Goal: Answer question/provide support: Share knowledge or assist other users

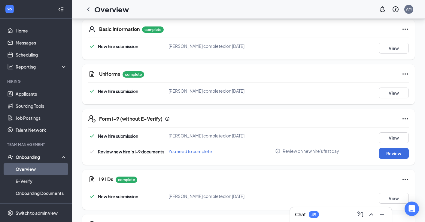
scroll to position [75, 0]
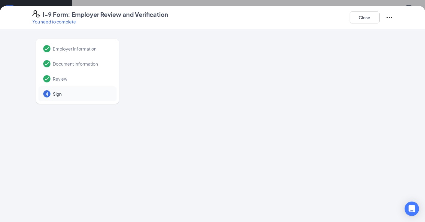
scroll to position [272, 0]
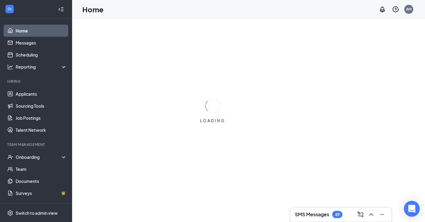
click at [411, 211] on icon "Open Intercom Messenger" at bounding box center [412, 209] width 8 height 8
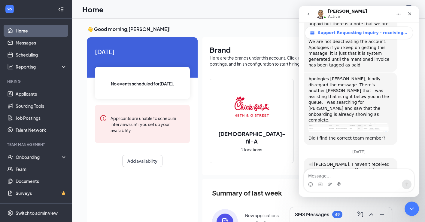
scroll to position [267, 0]
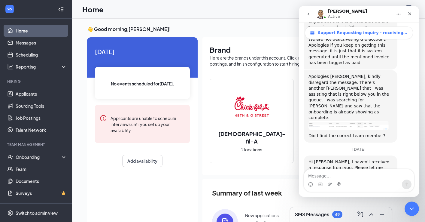
click at [328, 174] on textarea "Message…" at bounding box center [359, 174] width 110 height 10
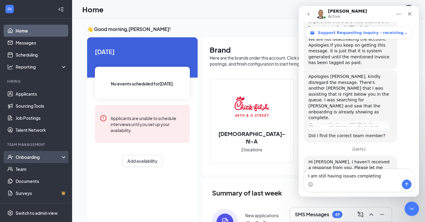
type textarea "I am still having issues completing"
click at [33, 158] on div "Onboarding" at bounding box center [39, 157] width 46 height 6
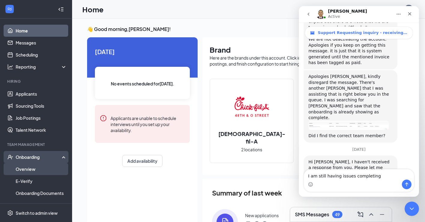
click at [32, 165] on link "Overview" at bounding box center [41, 169] width 51 height 12
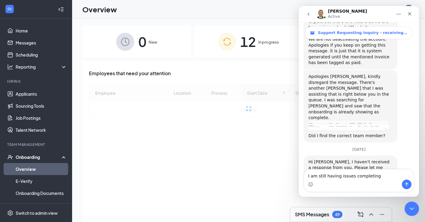
click at [237, 46] on div "12 In progress" at bounding box center [248, 42] width 109 height 32
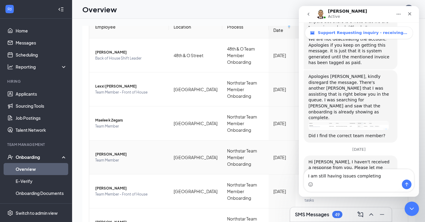
scroll to position [68, 0]
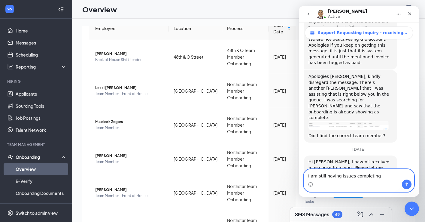
click at [381, 174] on textarea "I am still having issues completing" at bounding box center [359, 174] width 110 height 10
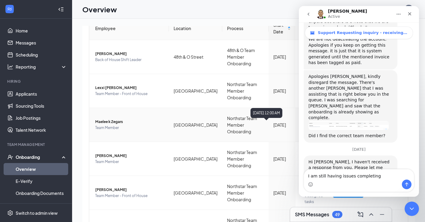
click at [273, 123] on div "[DATE]" at bounding box center [281, 124] width 17 height 7
click at [407, 12] on icon "Close" at bounding box center [409, 13] width 5 height 5
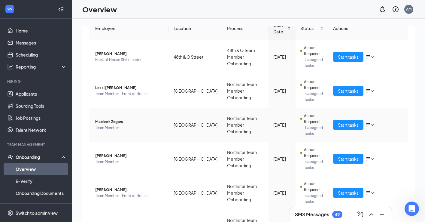
scroll to position [267, 0]
click at [369, 126] on icon "bars" at bounding box center [368, 124] width 5 height 5
click at [340, 124] on span "Start tasks" at bounding box center [348, 124] width 21 height 7
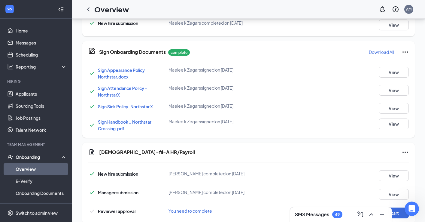
scroll to position [421, 0]
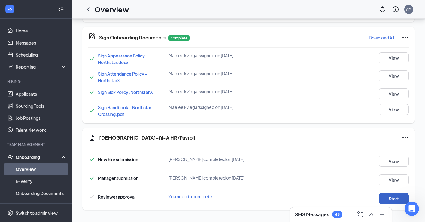
click at [390, 201] on button "Start" at bounding box center [394, 198] width 30 height 11
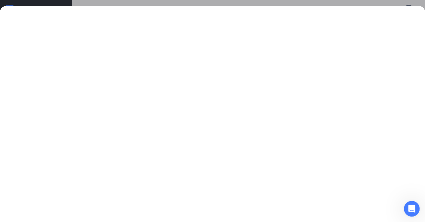
click at [411, 206] on icon "Open Intercom Messenger" at bounding box center [411, 208] width 10 height 10
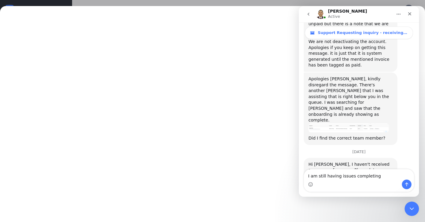
scroll to position [267, 0]
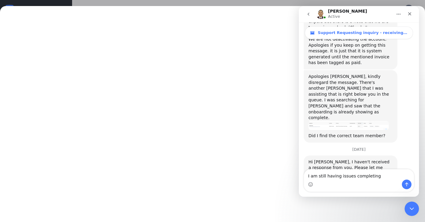
drag, startPoint x: 377, startPoint y: 175, endPoint x: 352, endPoint y: 175, distance: 25.2
click at [351, 175] on textarea "I am still having issues completing" at bounding box center [359, 174] width 110 height 10
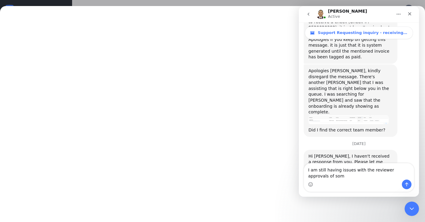
scroll to position [273, 0]
type textarea "I am still having issues with the reviewer approvals of some of my candidates."
click at [413, 13] on div "Close" at bounding box center [409, 13] width 11 height 11
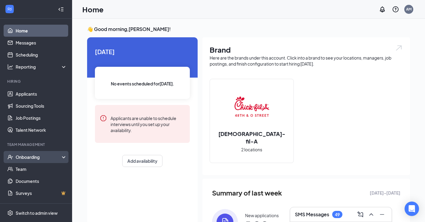
click at [29, 157] on div "Onboarding" at bounding box center [39, 157] width 46 height 6
click at [32, 156] on div "Onboarding" at bounding box center [39, 157] width 46 height 6
click at [32, 159] on div "Onboarding" at bounding box center [39, 157] width 46 height 6
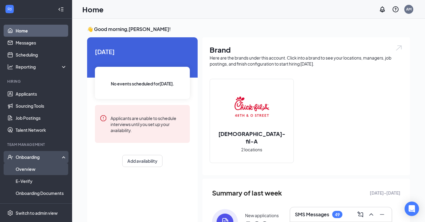
click at [30, 167] on link "Overview" at bounding box center [41, 169] width 51 height 12
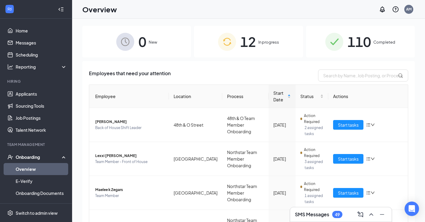
click at [251, 46] on span "12" at bounding box center [248, 41] width 16 height 21
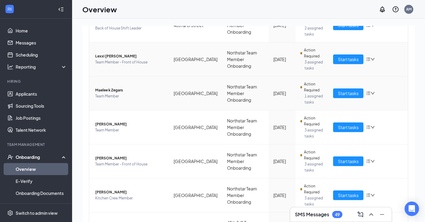
scroll to position [101, 0]
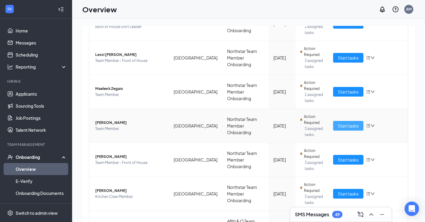
click at [346, 130] on button "Start tasks" at bounding box center [348, 126] width 30 height 10
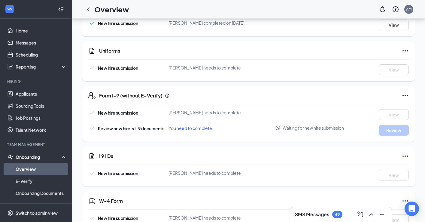
scroll to position [147, 0]
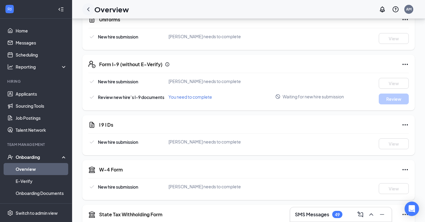
click at [89, 9] on icon "ChevronLeft" at bounding box center [88, 9] width 7 height 7
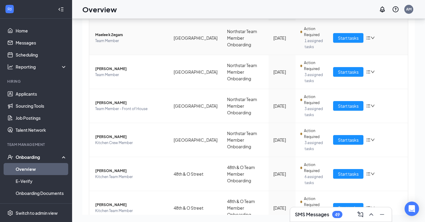
scroll to position [131, 0]
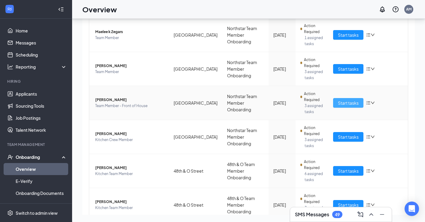
click at [350, 105] on span "Start tasks" at bounding box center [348, 102] width 21 height 7
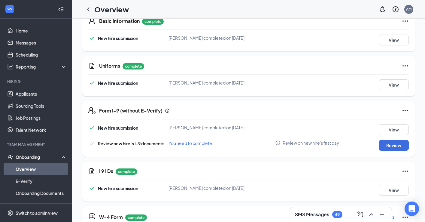
scroll to position [101, 0]
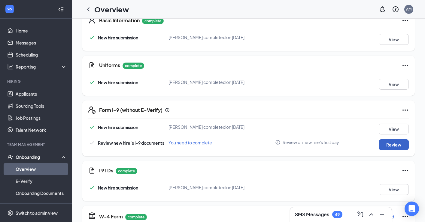
click at [384, 144] on button "Review" at bounding box center [394, 144] width 30 height 11
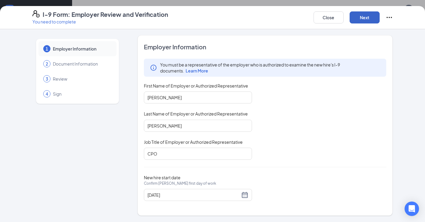
click at [360, 17] on button "Next" at bounding box center [365, 17] width 30 height 12
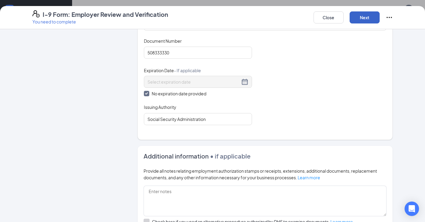
scroll to position [305, 0]
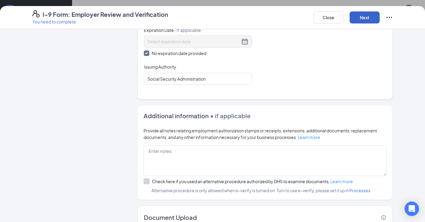
click at [362, 19] on button "Next" at bounding box center [365, 17] width 30 height 12
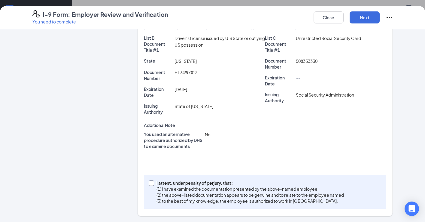
click at [149, 184] on span at bounding box center [151, 182] width 5 height 5
click at [149, 184] on input "I attest, under penalty of perjury, that: (1) I have examined the documentation…" at bounding box center [151, 182] width 4 height 4
checkbox input "true"
click at [378, 17] on button "Next" at bounding box center [365, 17] width 30 height 12
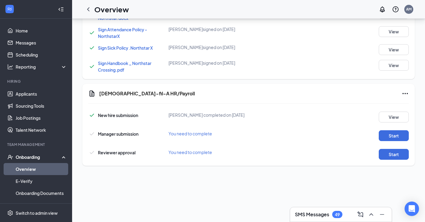
scroll to position [378, 0]
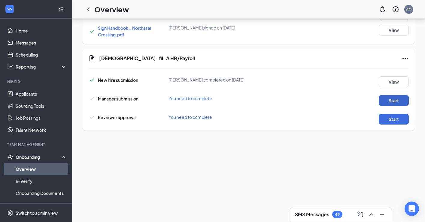
click at [385, 98] on button "Start" at bounding box center [394, 100] width 30 height 11
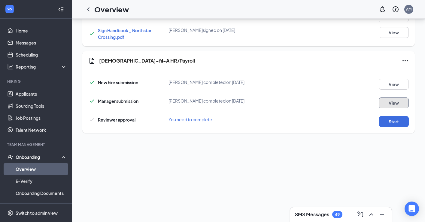
scroll to position [380, 0]
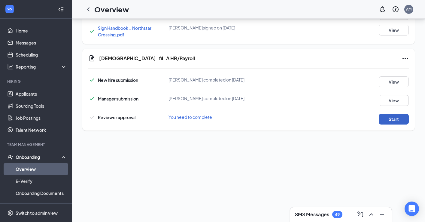
click at [390, 121] on button "Start" at bounding box center [394, 119] width 30 height 11
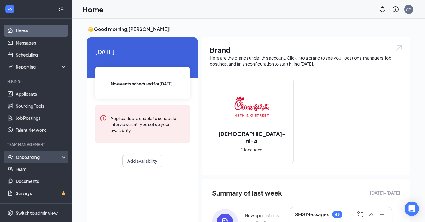
click at [32, 158] on div "Onboarding" at bounding box center [39, 157] width 46 height 6
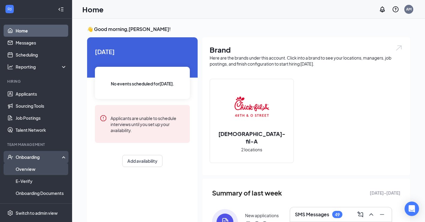
click at [32, 167] on link "Overview" at bounding box center [41, 169] width 51 height 12
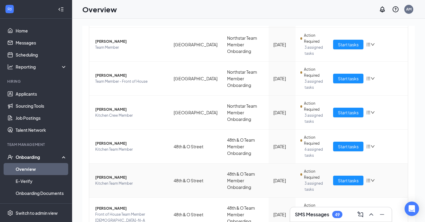
scroll to position [174, 0]
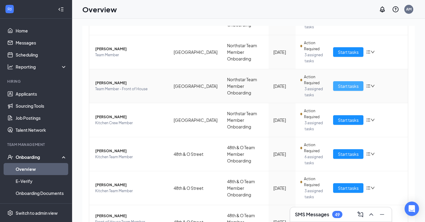
click at [345, 88] on span "Start tasks" at bounding box center [348, 86] width 21 height 7
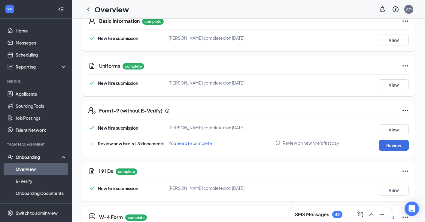
scroll to position [101, 0]
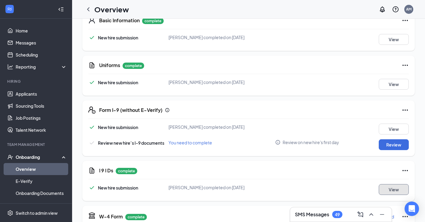
click at [398, 190] on button "View" at bounding box center [394, 189] width 30 height 11
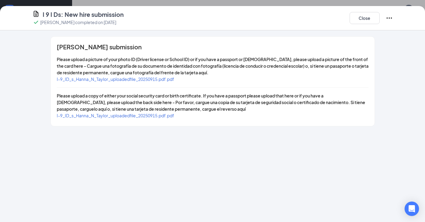
click at [132, 82] on div "I-9_ID_s_Hanna_N_Taylor_uploadedfile_20250915.pdf.pdf" at bounding box center [115, 79] width 117 height 7
click at [134, 78] on span "I-9_ID_s_Hanna_N_Taylor_uploadedfile_20250915.pdf.pdf" at bounding box center [115, 78] width 117 height 5
click at [358, 13] on button "Close" at bounding box center [365, 18] width 30 height 12
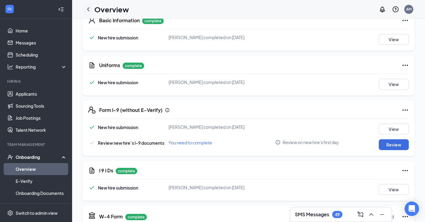
click at [89, 12] on icon "ChevronLeft" at bounding box center [88, 9] width 7 height 7
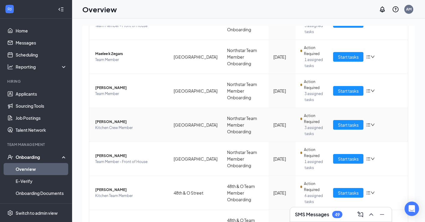
scroll to position [135, 0]
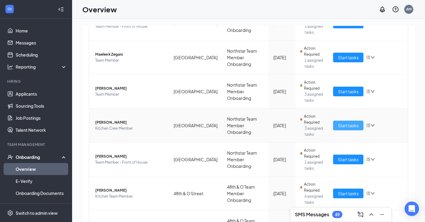
click at [346, 129] on button "Start tasks" at bounding box center [348, 125] width 30 height 10
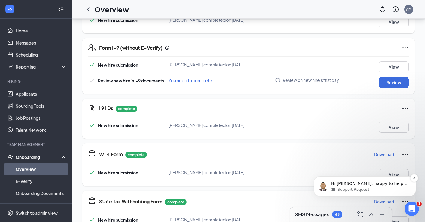
click at [375, 185] on p "Hi [PERSON_NAME], happy to help. May I know the error you are receiving? Would …" at bounding box center [369, 183] width 77 height 6
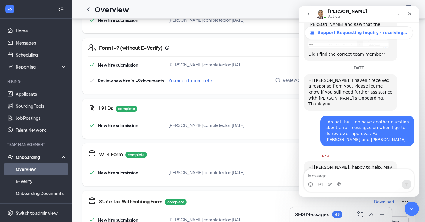
scroll to position [348, 0]
click at [333, 183] on div "Intercom messenger" at bounding box center [359, 184] width 110 height 10
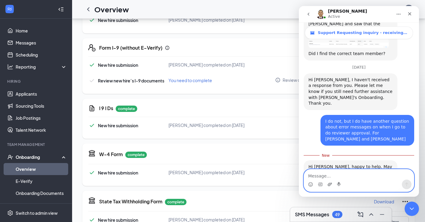
click at [328, 184] on icon "Upload attachment" at bounding box center [329, 184] width 5 height 5
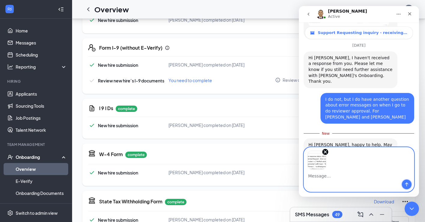
click at [407, 185] on icon "Send a message…" at bounding box center [406, 184] width 5 height 5
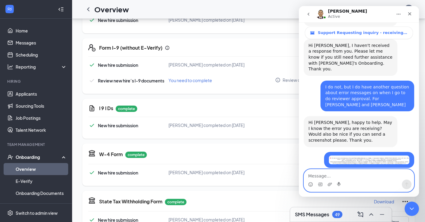
scroll to position [383, 0]
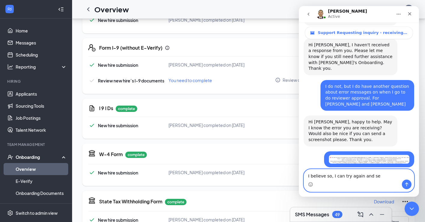
type textarea "I believe so, I can try again and see"
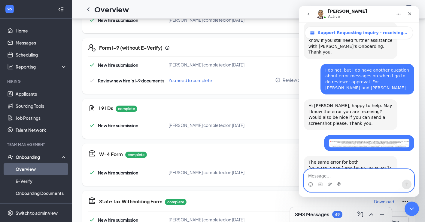
scroll to position [400, 0]
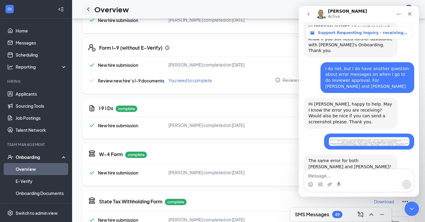
click at [88, 8] on icon "ChevronLeft" at bounding box center [88, 9] width 7 height 7
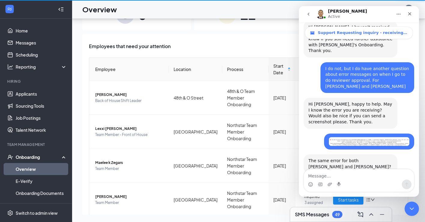
scroll to position [27, 0]
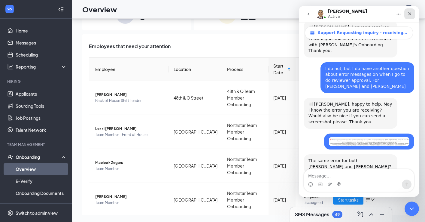
click at [409, 16] on icon "Close" at bounding box center [409, 13] width 5 height 5
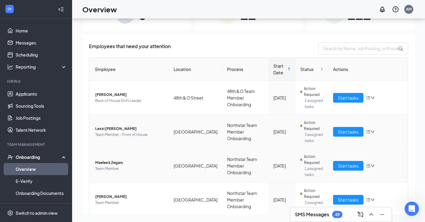
scroll to position [400, 0]
click at [357, 170] on td "Start tasks" at bounding box center [368, 166] width 80 height 34
click at [351, 165] on span "Start tasks" at bounding box center [348, 165] width 21 height 7
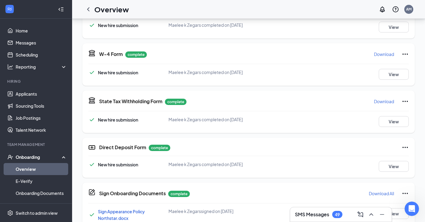
scroll to position [421, 0]
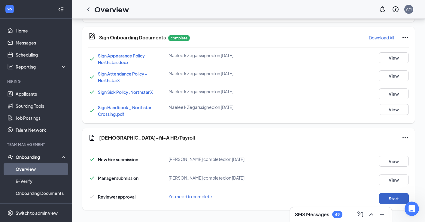
click at [385, 196] on button "Start" at bounding box center [394, 198] width 30 height 11
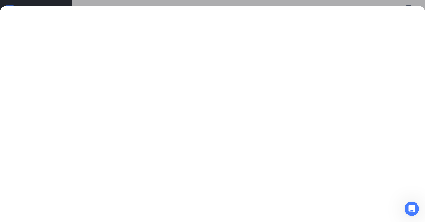
scroll to position [581, 0]
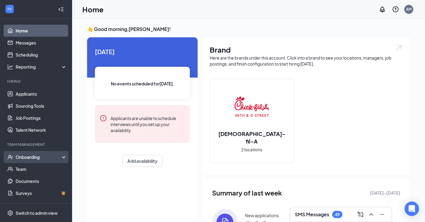
click at [40, 159] on div "Onboarding" at bounding box center [39, 157] width 46 height 6
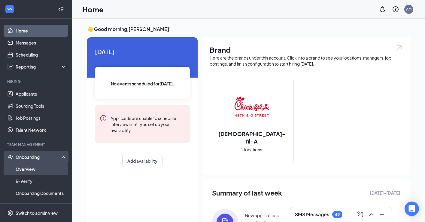
click at [32, 169] on link "Overview" at bounding box center [41, 169] width 51 height 12
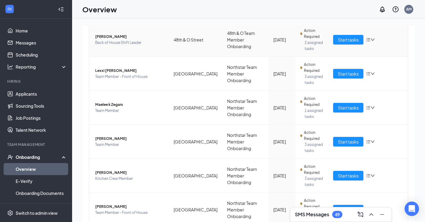
scroll to position [145, 0]
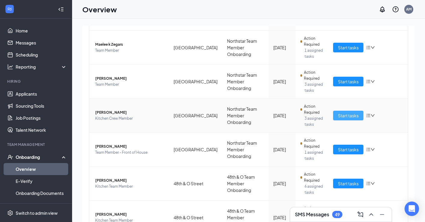
click at [335, 115] on button "Start tasks" at bounding box center [348, 116] width 30 height 10
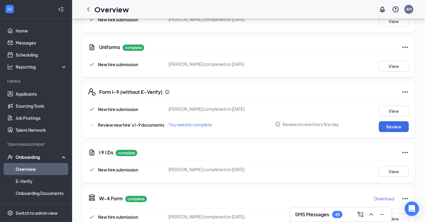
scroll to position [154, 0]
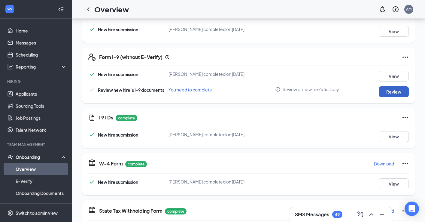
click at [393, 89] on button "Review" at bounding box center [394, 91] width 30 height 11
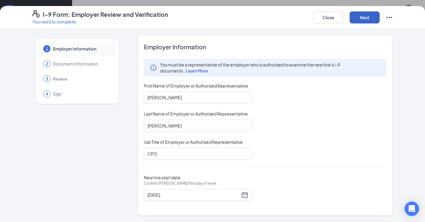
click at [358, 19] on button "Next" at bounding box center [365, 17] width 30 height 12
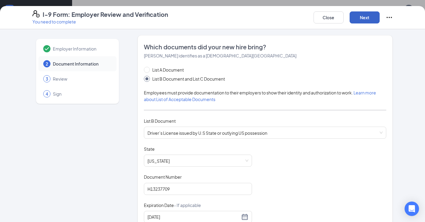
click at [358, 19] on button "Next" at bounding box center [365, 17] width 30 height 12
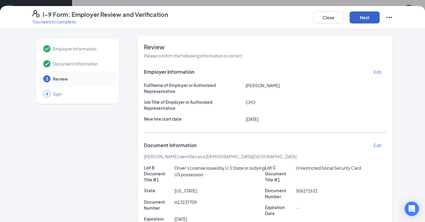
click at [358, 19] on button "Next" at bounding box center [365, 17] width 30 height 12
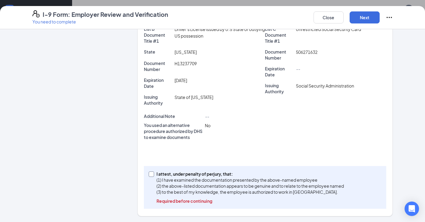
click at [150, 178] on label "I attest, under penalty of perjury, that: (1) I have examined the documentation…" at bounding box center [248, 187] width 198 height 33
click at [150, 175] on input "I attest, under penalty of perjury, that: (1) I have examined the documentation…" at bounding box center [151, 173] width 4 height 4
checkbox input "true"
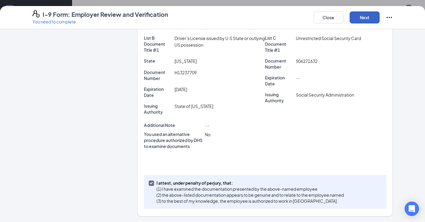
click at [359, 18] on button "Next" at bounding box center [365, 17] width 30 height 12
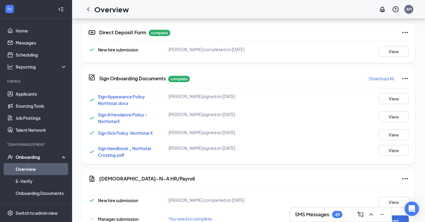
scroll to position [419, 0]
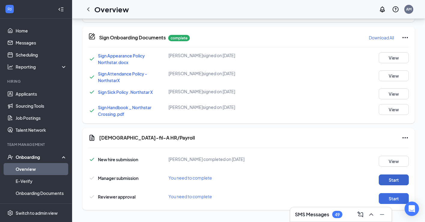
click at [387, 174] on button "Start" at bounding box center [394, 179] width 30 height 11
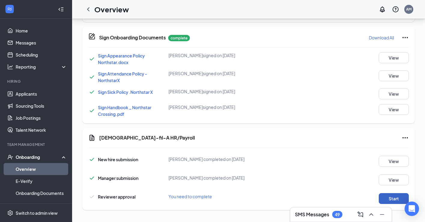
click at [388, 198] on button "Start" at bounding box center [394, 198] width 30 height 11
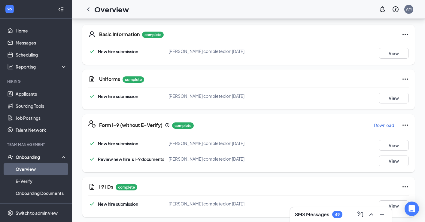
scroll to position [0, 0]
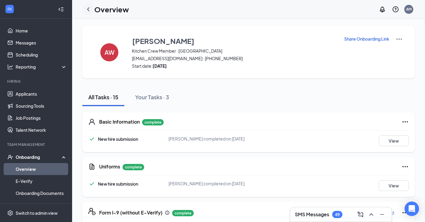
click at [89, 13] on div at bounding box center [88, 9] width 12 height 12
click at [89, 11] on icon "ChevronLeft" at bounding box center [88, 9] width 2 height 4
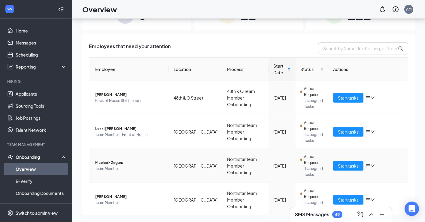
scroll to position [14, 0]
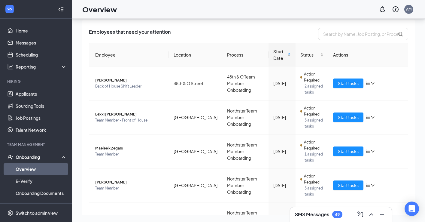
click at [352, 211] on div "SMS Messages 49" at bounding box center [341, 214] width 92 height 10
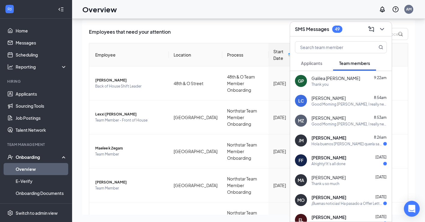
click at [410, 209] on icon "Open Intercom Messenger" at bounding box center [412, 209] width 8 height 8
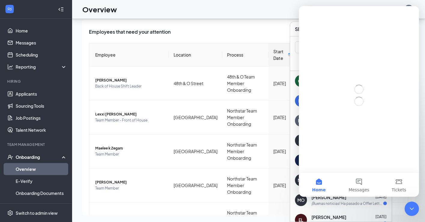
scroll to position [0, 0]
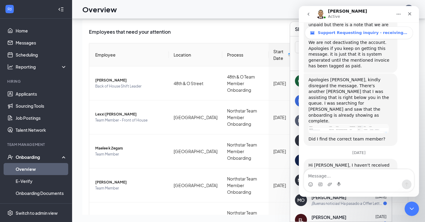
scroll to position [267, 0]
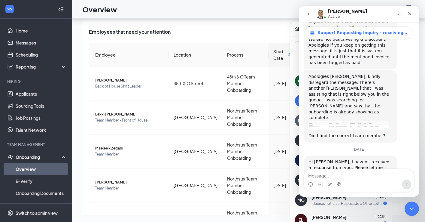
click at [322, 175] on textarea "Message…" at bounding box center [359, 174] width 110 height 10
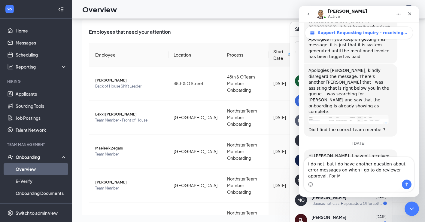
scroll to position [279, 0]
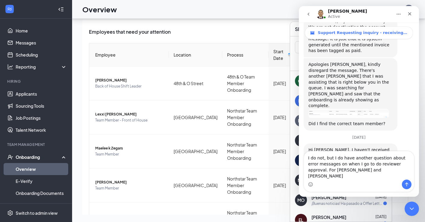
type textarea "I do not, but I do have another question about error messages on when I go to d…"
click at [406, 184] on icon "Send a message…" at bounding box center [406, 184] width 5 height 5
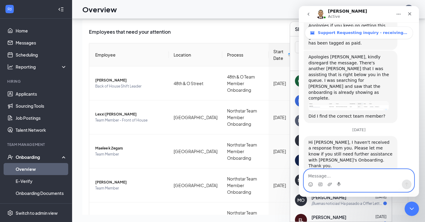
scroll to position [302, 0]
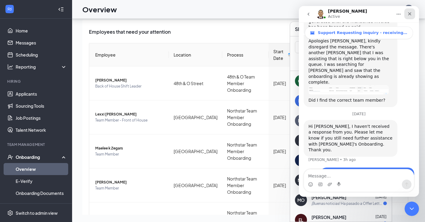
click at [413, 11] on div "Close" at bounding box center [409, 13] width 11 height 11
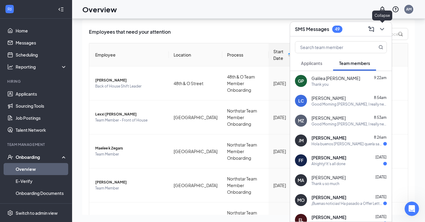
click at [381, 28] on icon "ChevronDown" at bounding box center [381, 29] width 7 height 7
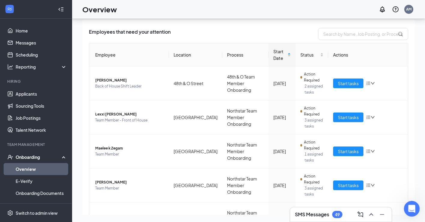
click at [408, 200] on html at bounding box center [411, 207] width 14 height 14
click at [411, 203] on icon "Open Intercom Messenger" at bounding box center [411, 208] width 10 height 10
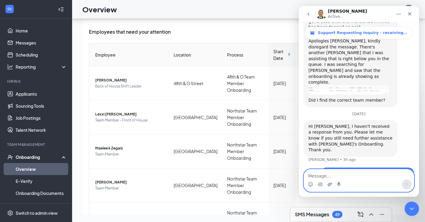
click at [328, 185] on icon "Upload attachment" at bounding box center [330, 183] width 4 height 3
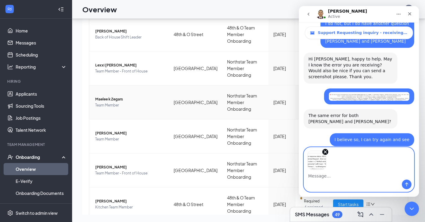
scroll to position [108, 0]
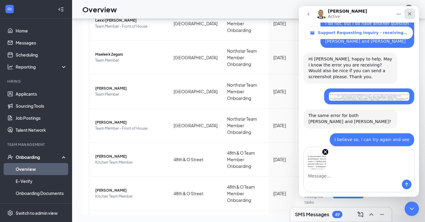
click at [411, 13] on icon "Close" at bounding box center [409, 13] width 5 height 5
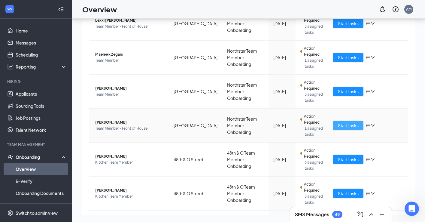
click at [344, 127] on span "Start tasks" at bounding box center [348, 125] width 21 height 7
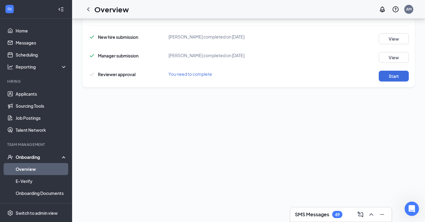
scroll to position [429, 0]
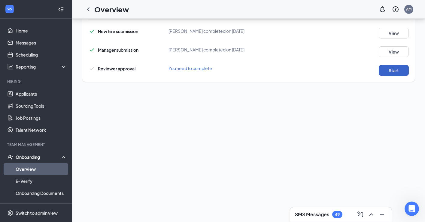
click at [387, 71] on button "Start" at bounding box center [394, 70] width 30 height 11
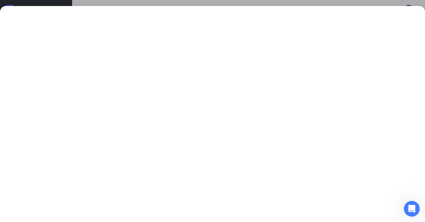
click at [409, 211] on div "Open Intercom Messenger" at bounding box center [411, 208] width 20 height 20
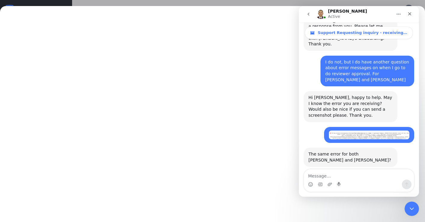
scroll to position [424, 0]
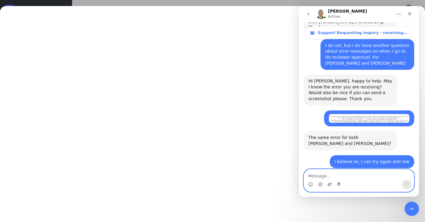
click at [330, 183] on icon "Upload attachment" at bounding box center [330, 183] width 4 height 3
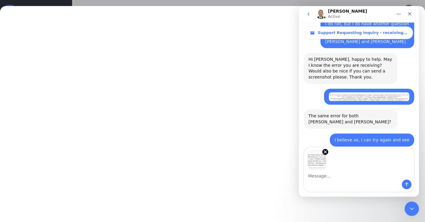
scroll to position [446, 0]
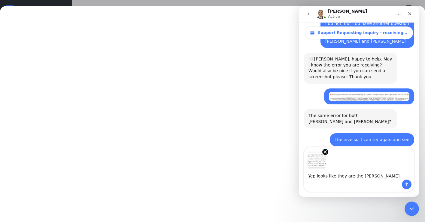
type textarea "Yep looks like they are the same"
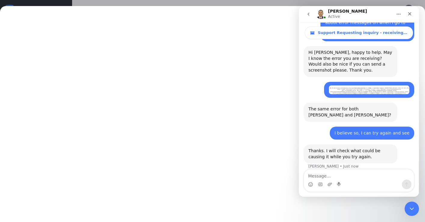
scroll to position [456, 0]
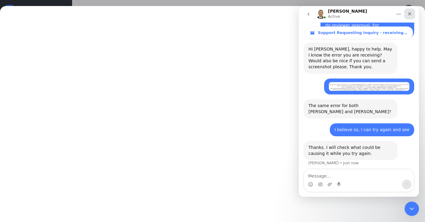
click at [412, 14] on icon "Close" at bounding box center [409, 13] width 5 height 5
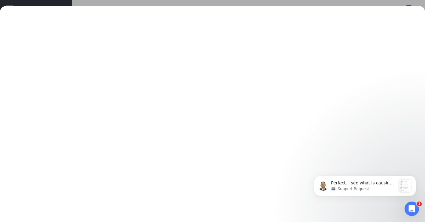
scroll to position [581, 0]
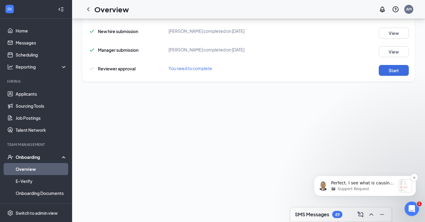
click at [366, 188] on span "Support Request" at bounding box center [354, 188] width 32 height 5
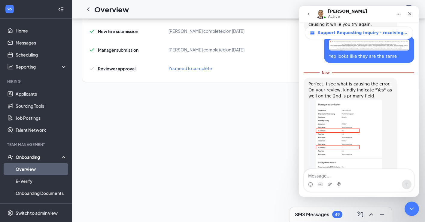
scroll to position [585, 0]
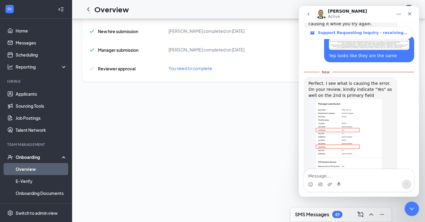
click at [262, 66] on div "You need to complete" at bounding box center [221, 68] width 107 height 7
click at [366, 98] on img "Mike says…" at bounding box center [345, 138] width 74 height 80
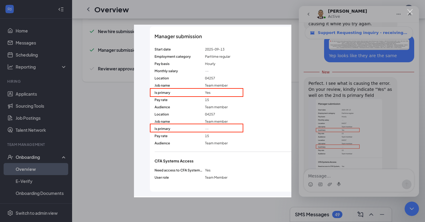
click at [410, 11] on div "Close" at bounding box center [410, 12] width 6 height 6
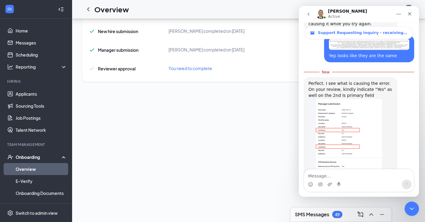
click at [411, 14] on icon "Close" at bounding box center [409, 13] width 5 height 5
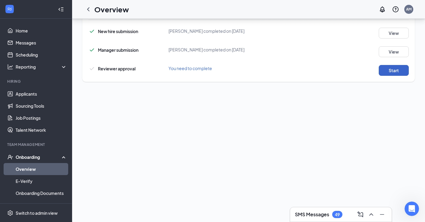
click at [389, 69] on button "Start" at bounding box center [394, 70] width 30 height 11
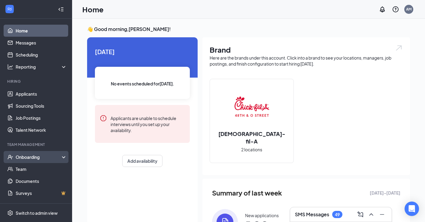
click at [27, 158] on div "Onboarding" at bounding box center [39, 157] width 46 height 6
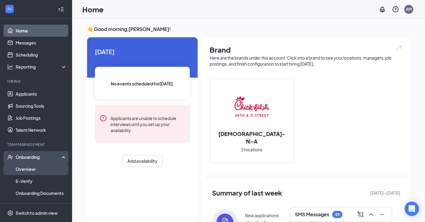
click at [25, 168] on link "Overview" at bounding box center [41, 169] width 51 height 12
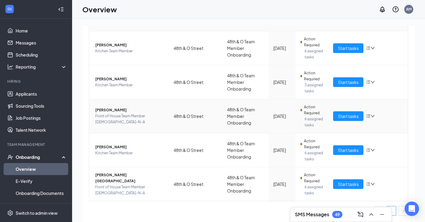
scroll to position [27, 0]
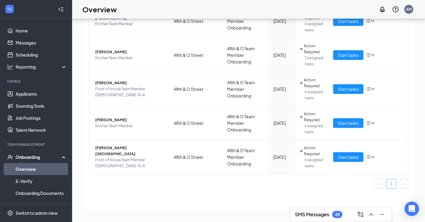
click at [393, 185] on link "1" at bounding box center [391, 183] width 9 height 9
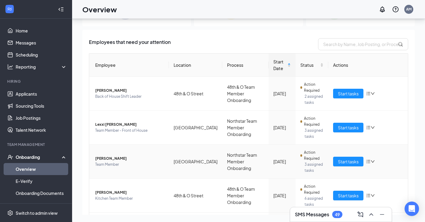
scroll to position [0, 0]
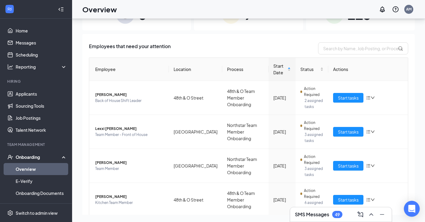
click at [413, 213] on div "Open Intercom Messenger" at bounding box center [412, 209] width 16 height 16
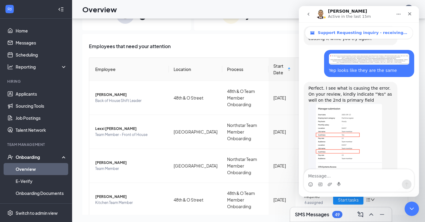
scroll to position [581, 0]
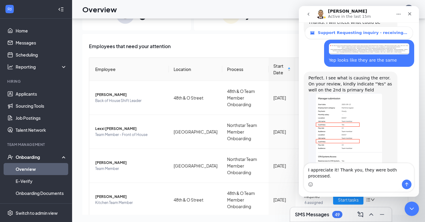
type textarea "I appreciate it! Thank you, they were both processed."
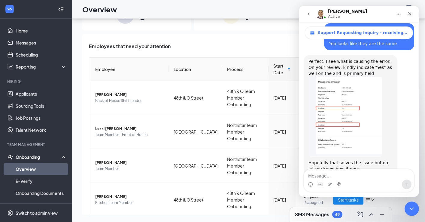
scroll to position [605, 0]
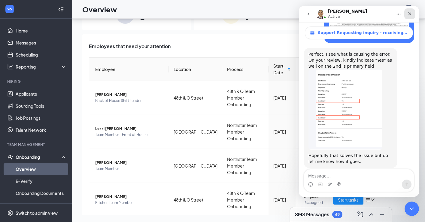
click at [411, 15] on icon "Close" at bounding box center [409, 13] width 5 height 5
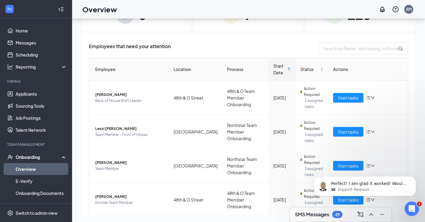
scroll to position [635, 0]
click at [351, 183] on p "Perfect! I am glad it worked! Would there be anything I can assist you with asi…" at bounding box center [369, 183] width 77 height 6
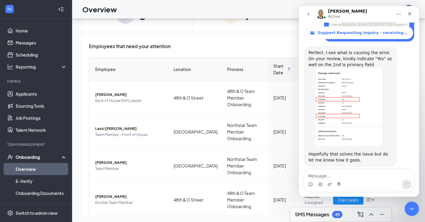
scroll to position [645, 0]
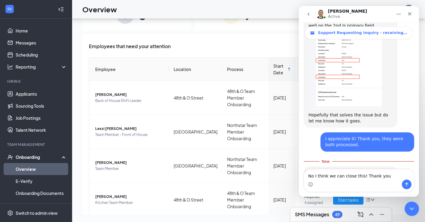
type textarea "No I think we can close this! Thank you!"
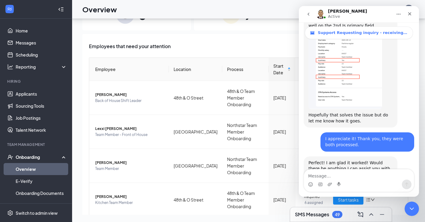
scroll to position [652, 0]
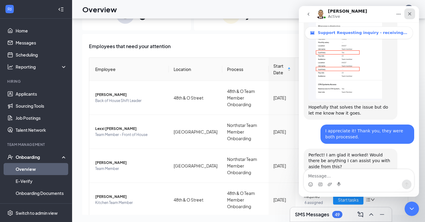
click at [408, 15] on icon "Close" at bounding box center [409, 13] width 5 height 5
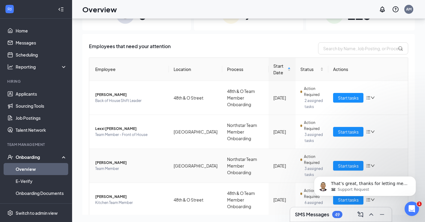
scroll to position [726, 0]
click at [377, 183] on p "That’s great, thanks for letting me know. If there’s nothing else, I will close…" at bounding box center [369, 183] width 77 height 6
click at [380, 183] on td "Start tasks" at bounding box center [368, 200] width 80 height 34
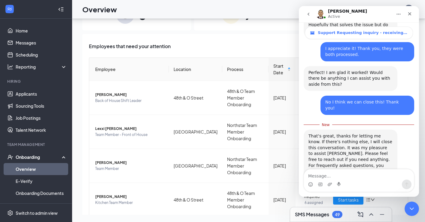
scroll to position [736, 0]
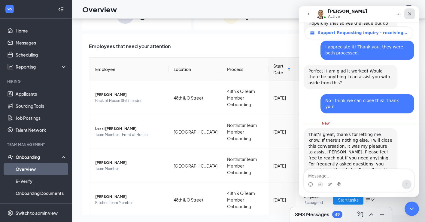
click at [409, 15] on icon "Close" at bounding box center [409, 13] width 5 height 5
